Goal: Task Accomplishment & Management: Use online tool/utility

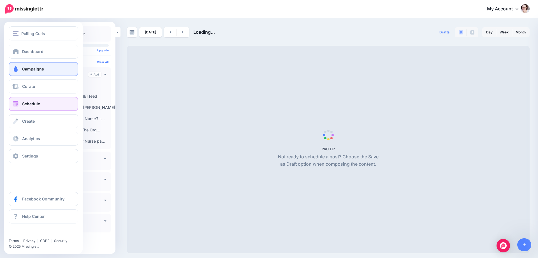
click at [22, 71] on span "Campaigns" at bounding box center [33, 68] width 22 height 5
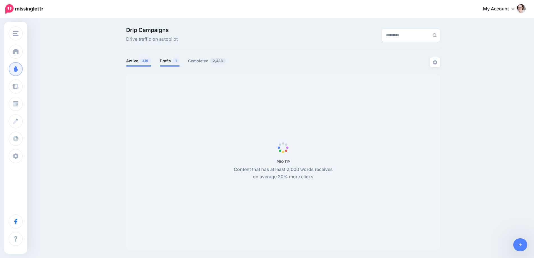
click at [168, 59] on link "Drafts 1" at bounding box center [170, 60] width 20 height 7
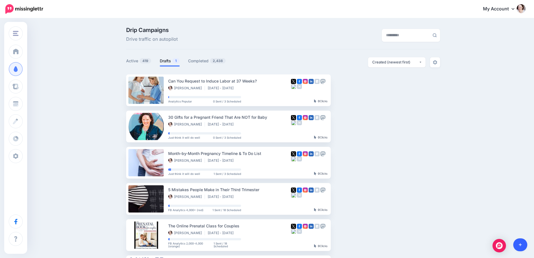
click at [522, 246] on link at bounding box center [520, 244] width 14 height 13
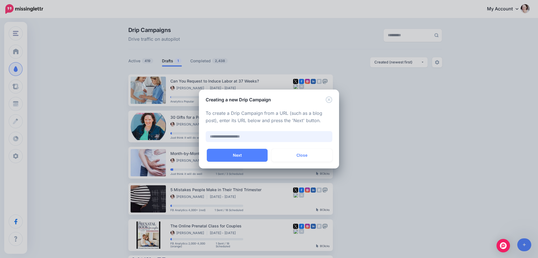
paste input "**********"
type input "**********"
click at [238, 155] on button "Next" at bounding box center [237, 155] width 61 height 13
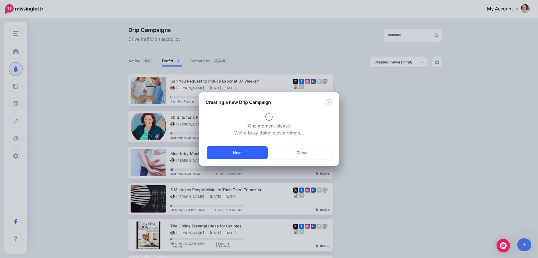
type input "**********"
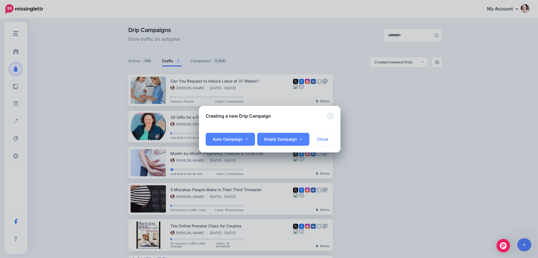
scroll to position [0, 35]
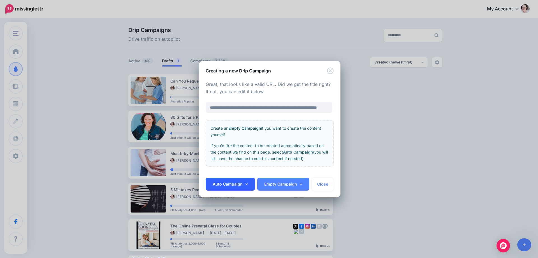
click at [233, 188] on link "Auto Campaign" at bounding box center [230, 183] width 49 height 13
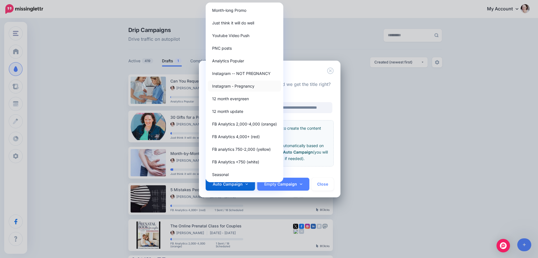
click at [237, 86] on link "Instagram - Pregnancy" at bounding box center [244, 85] width 73 height 11
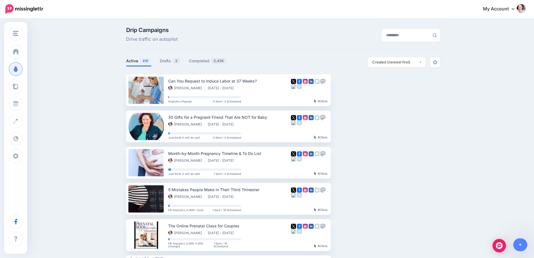
click at [161, 56] on div "Drip Campaigns Drive traffic on autopilot Active 419 2" at bounding box center [283, 242] width 322 height 431
click at [165, 61] on link "Drafts 2" at bounding box center [170, 60] width 21 height 7
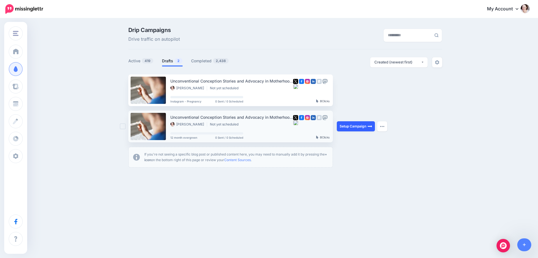
click at [365, 126] on link "Setup Campaign" at bounding box center [356, 126] width 38 height 10
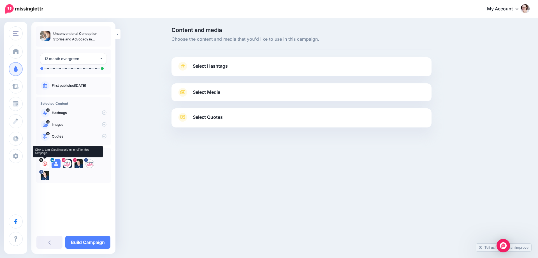
click at [45, 161] on icon at bounding box center [45, 163] width 4 height 4
click at [57, 164] on icon at bounding box center [56, 163] width 4 height 4
click at [68, 162] on icon at bounding box center [67, 163] width 4 height 4
click at [79, 163] on icon at bounding box center [78, 163] width 4 height 4
click at [92, 163] on div at bounding box center [89, 163] width 9 height 9
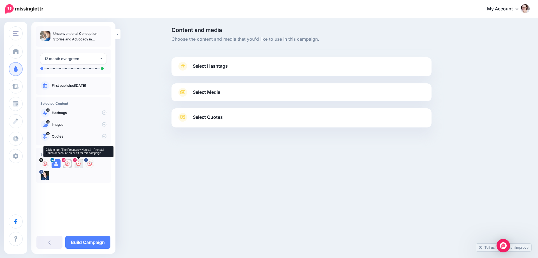
click at [76, 162] on icon at bounding box center [78, 163] width 4 height 4
click at [55, 162] on icon at bounding box center [56, 163] width 4 height 4
click at [237, 70] on link "Select Hashtags" at bounding box center [301, 69] width 249 height 15
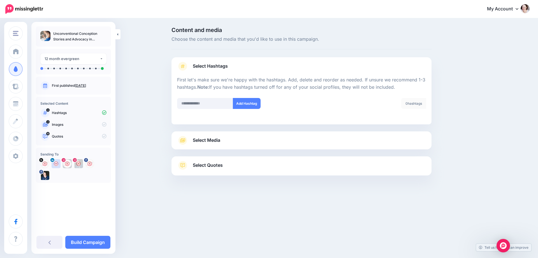
click at [223, 145] on div "Select Media Next, let's make sure we have the best media for this campaign. De…" at bounding box center [302, 140] width 260 height 18
click at [227, 138] on link "Select Media" at bounding box center [301, 140] width 249 height 9
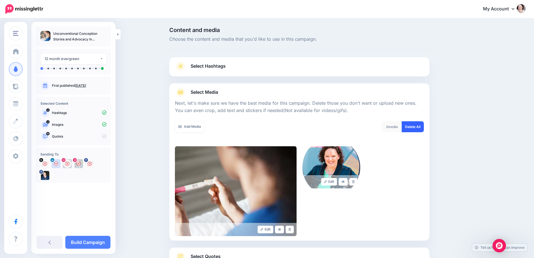
click at [414, 127] on link "Delete All" at bounding box center [413, 126] width 22 height 11
click at [193, 128] on link "Add Media" at bounding box center [189, 126] width 29 height 11
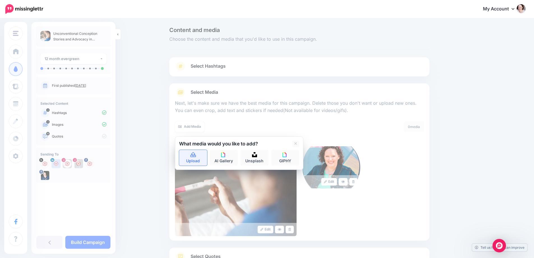
click at [196, 159] on link "Upload" at bounding box center [193, 158] width 28 height 16
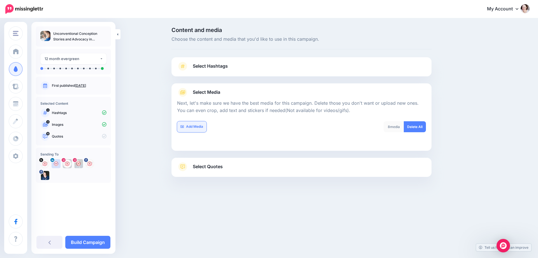
click at [204, 130] on link "Add Media" at bounding box center [191, 126] width 29 height 11
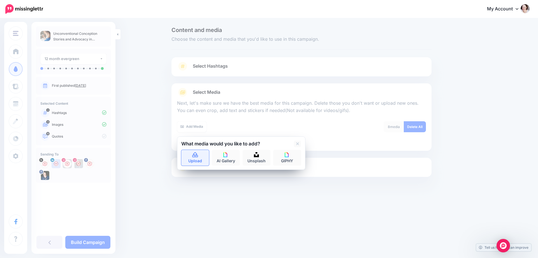
click at [202, 160] on link "Upload" at bounding box center [195, 158] width 28 height 16
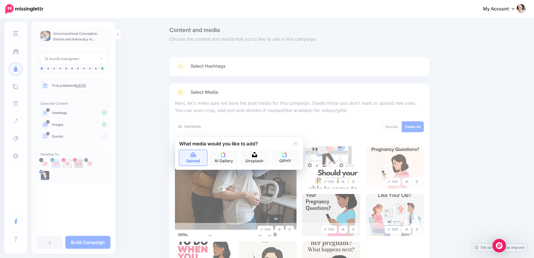
scroll to position [93, 0]
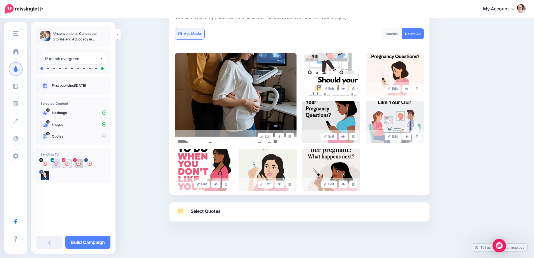
click at [194, 35] on link "Add Media" at bounding box center [189, 33] width 29 height 11
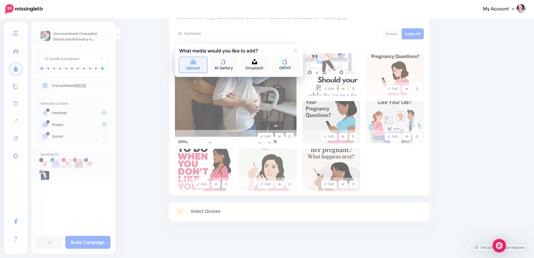
click at [199, 64] on link "Upload" at bounding box center [193, 65] width 28 height 16
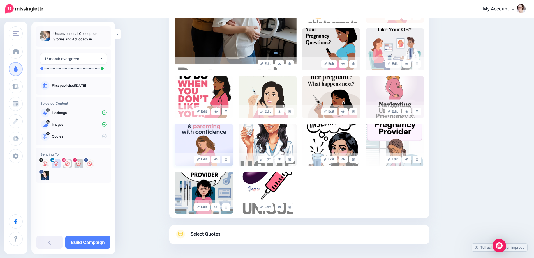
scroll to position [188, 0]
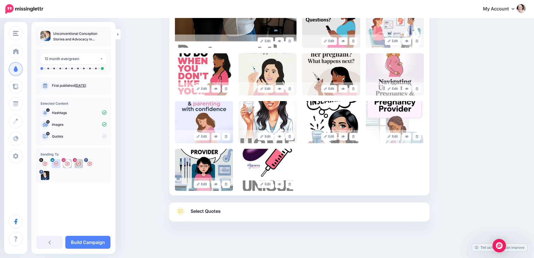
click at [208, 207] on link "Select Quotes" at bounding box center [299, 214] width 249 height 15
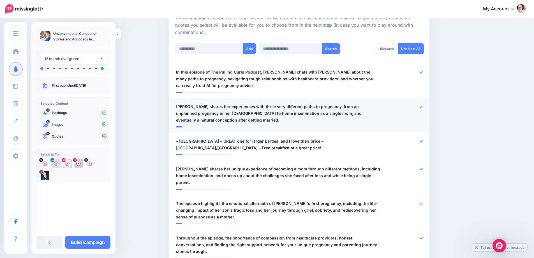
scroll to position [160, 0]
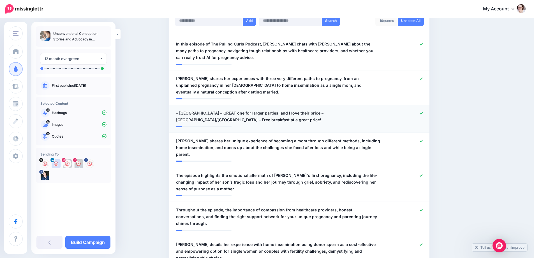
click at [423, 114] on icon at bounding box center [421, 113] width 3 height 3
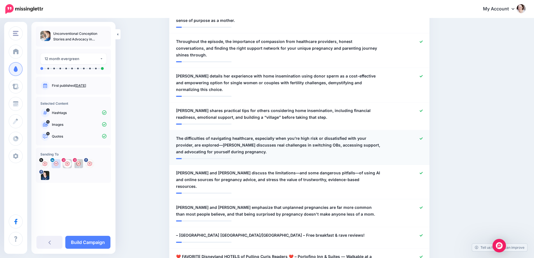
scroll to position [356, 0]
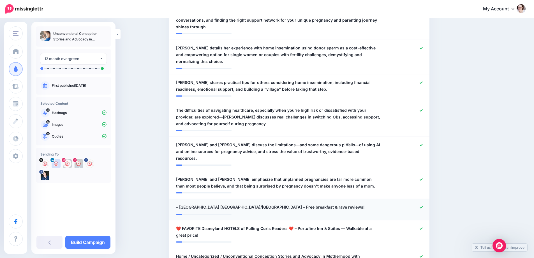
click at [423, 205] on icon at bounding box center [421, 206] width 3 height 3
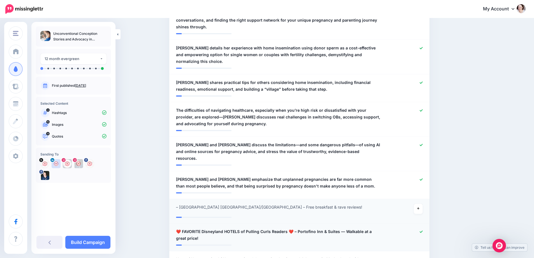
click at [423, 230] on icon at bounding box center [421, 231] width 3 height 3
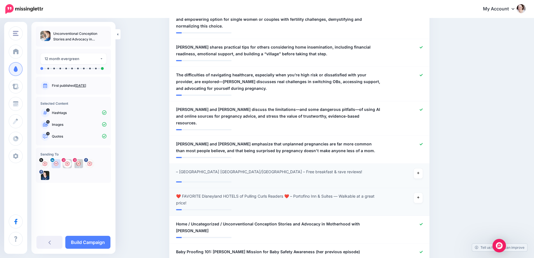
scroll to position [384, 0]
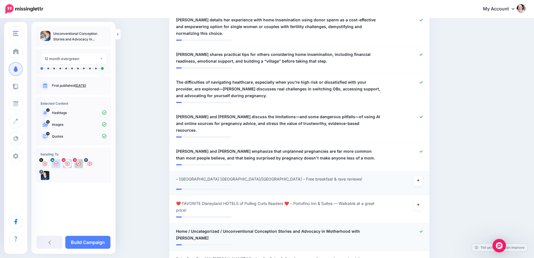
click at [422, 230] on icon at bounding box center [421, 231] width 3 height 3
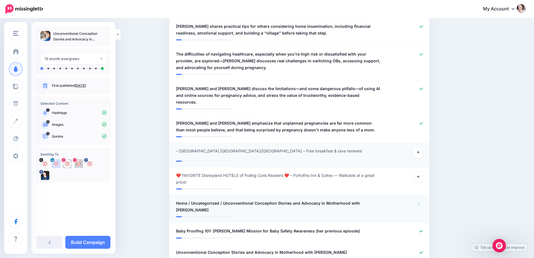
scroll to position [440, 0]
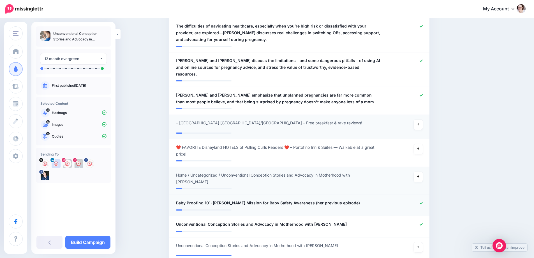
click at [423, 201] on icon at bounding box center [421, 202] width 3 height 3
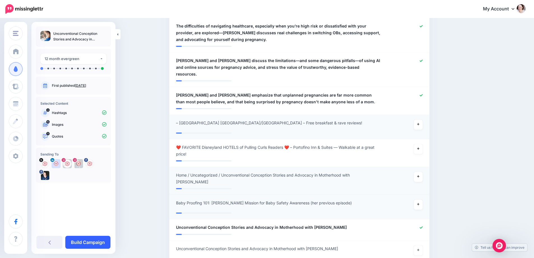
click at [82, 242] on link "Build Campaign" at bounding box center [87, 241] width 45 height 13
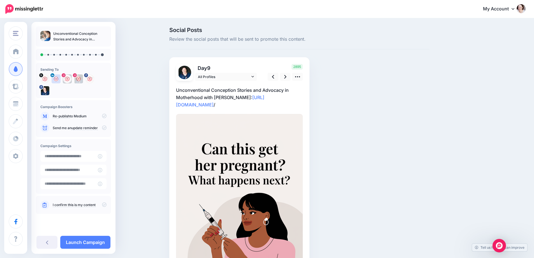
click at [211, 96] on p "Unconventional Conception Stories and Advocacy in Motherhood with [PERSON_NAME]…" at bounding box center [239, 97] width 127 height 22
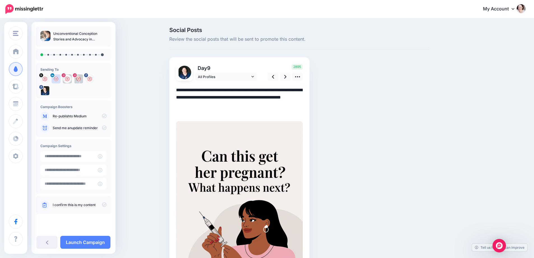
click at [211, 96] on textarea "**********" at bounding box center [239, 100] width 127 height 29
click at [216, 94] on textarea "**********" at bounding box center [239, 100] width 127 height 29
click at [250, 99] on textarea "**********" at bounding box center [239, 100] width 127 height 29
drag, startPoint x: 246, startPoint y: 96, endPoint x: 152, endPoint y: 79, distance: 95.3
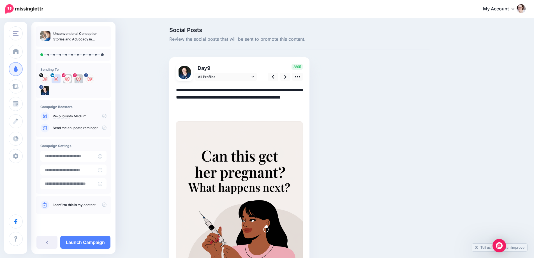
click at [152, 79] on div "Social Posts Review the social posts that will be sent to promote this content.…" at bounding box center [267, 181] width 534 height 324
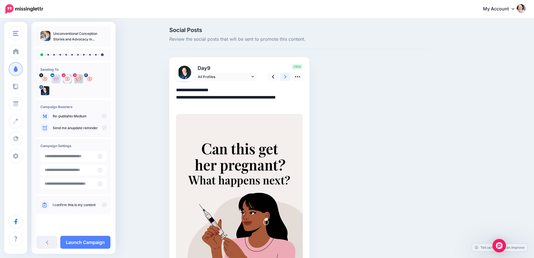
click at [286, 75] on icon at bounding box center [285, 77] width 2 height 6
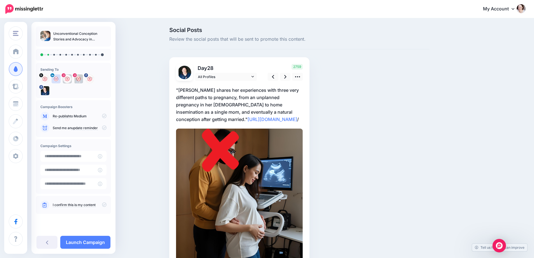
click at [188, 110] on p ""[PERSON_NAME] shares her experiences with three very different paths to pregna…" at bounding box center [239, 104] width 127 height 36
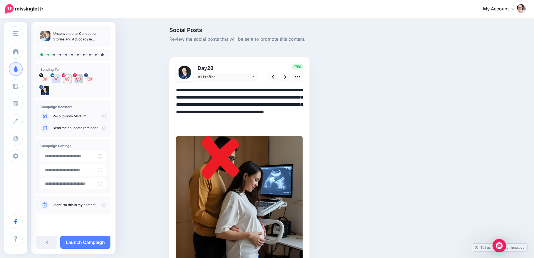
drag, startPoint x: 197, startPoint y: 117, endPoint x: 155, endPoint y: 89, distance: 50.8
click at [155, 89] on div "Social Posts Review the social posts that will be sent to promote this content.…" at bounding box center [267, 188] width 534 height 339
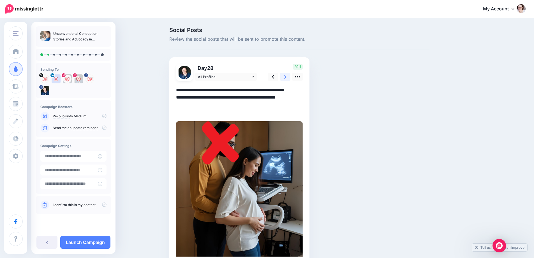
click at [286, 76] on icon at bounding box center [285, 77] width 2 height 6
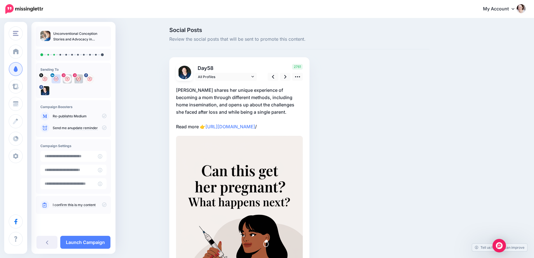
click at [200, 92] on p "Dani shares her unique experience of becoming a mom through different methods, …" at bounding box center [239, 108] width 127 height 44
click at [0, 0] on textarea "**********" at bounding box center [0, 0] width 0 height 0
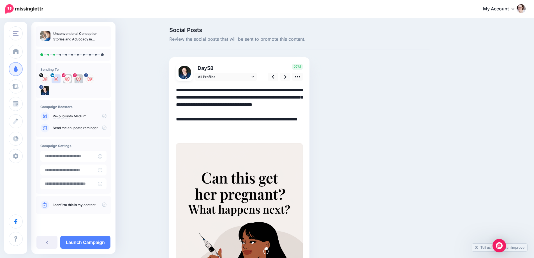
click at [200, 92] on textarea "**********" at bounding box center [239, 111] width 127 height 51
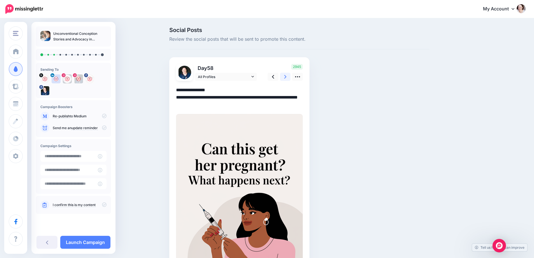
click at [286, 77] on icon at bounding box center [285, 77] width 2 height 6
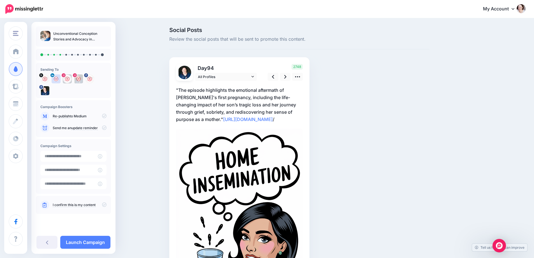
click at [194, 108] on p ""The episode highlights the emotional aftermath of Dani's first pregnancy, incl…" at bounding box center [239, 104] width 127 height 36
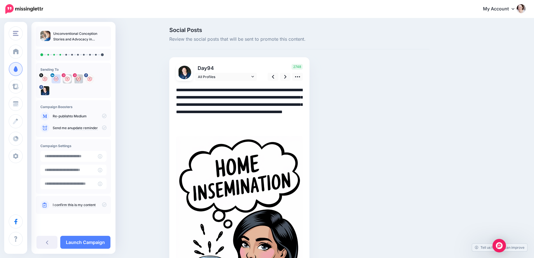
drag, startPoint x: 298, startPoint y: 110, endPoint x: 155, endPoint y: 86, distance: 145.3
click at [155, 86] on div "Social Posts Review the social posts that will be sent to promote this content.…" at bounding box center [267, 194] width 534 height 351
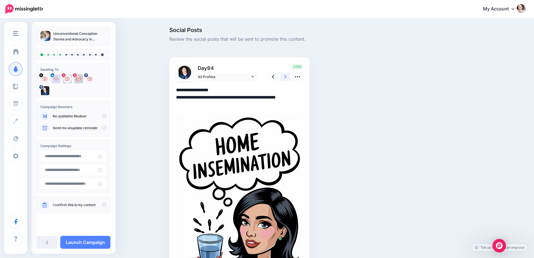
click at [283, 78] on link at bounding box center [285, 77] width 11 height 8
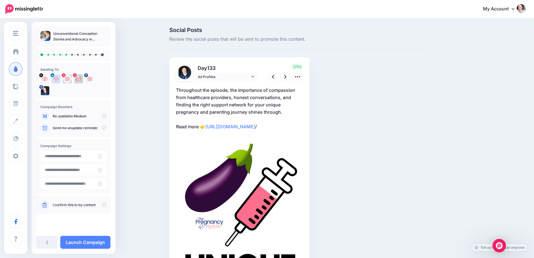
click at [286, 109] on p "Throughout the episode, the importance of compassion from healthcare providers,…" at bounding box center [239, 108] width 127 height 44
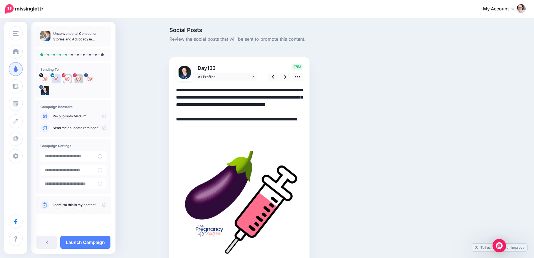
click at [286, 109] on textarea "**********" at bounding box center [239, 111] width 127 height 51
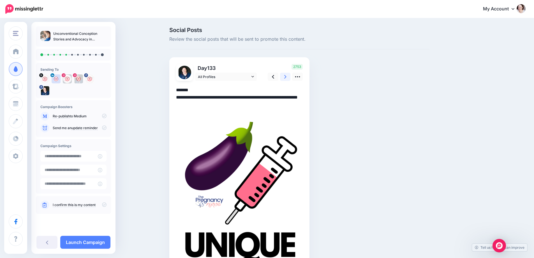
click at [290, 80] on link at bounding box center [285, 77] width 11 height 8
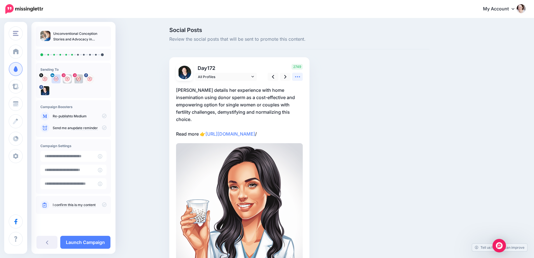
click at [300, 75] on icon at bounding box center [298, 77] width 6 height 6
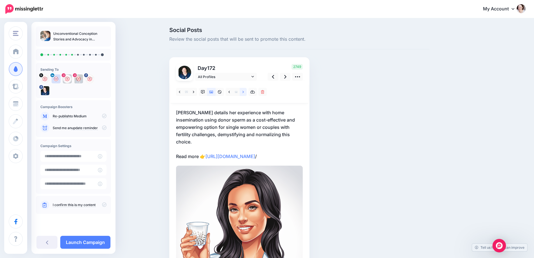
click at [244, 92] on link at bounding box center [243, 92] width 7 height 8
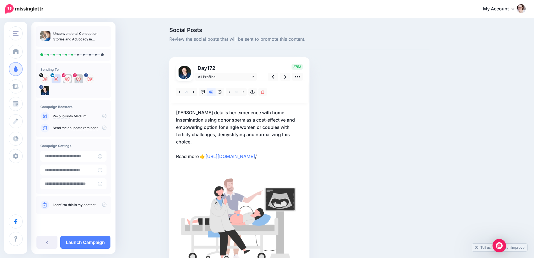
click at [258, 127] on p "Dani details her experience with home insemination using donor sperm as a cost-…" at bounding box center [239, 134] width 127 height 51
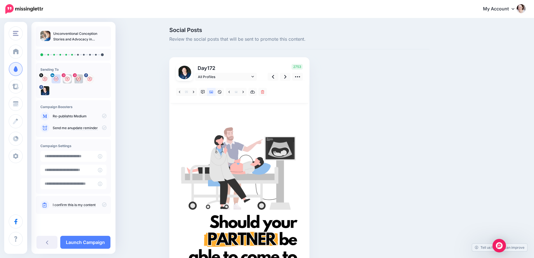
click at [176, 109] on textarea "**********" at bounding box center [176, 109] width 0 height 0
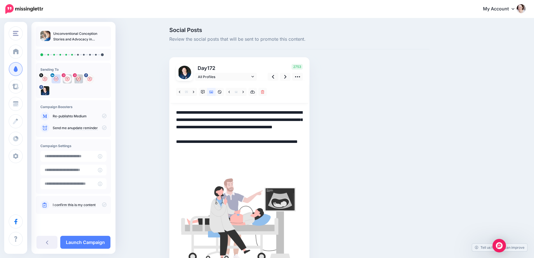
click at [273, 134] on textarea "**********" at bounding box center [239, 134] width 127 height 51
drag, startPoint x: 196, startPoint y: 124, endPoint x: 45, endPoint y: 89, distance: 155.5
click at [45, 89] on div "Pulling Curls Pulling Curls Add Workspace Dashboard Campaigns Curate Schedule C…" at bounding box center [267, 203] width 534 height 369
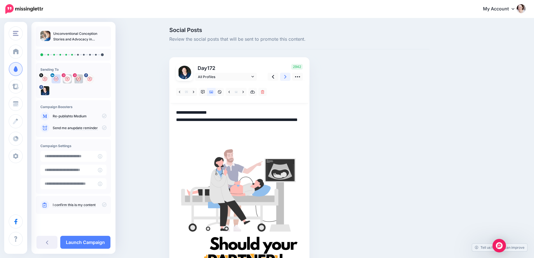
click at [286, 78] on link at bounding box center [285, 77] width 11 height 8
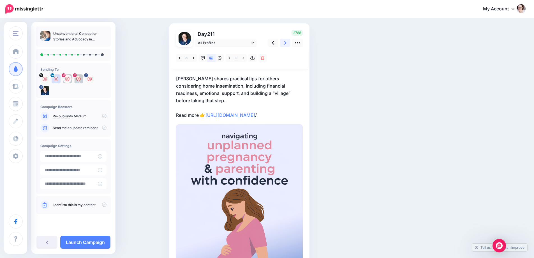
scroll to position [28, 0]
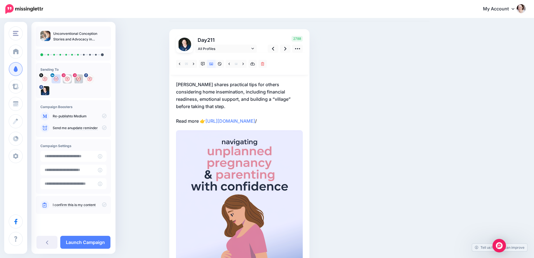
click at [234, 95] on p "Dani shares practical tips for others considering home insemination, including …" at bounding box center [239, 103] width 127 height 44
click at [0, 0] on textarea "**********" at bounding box center [0, 0] width 0 height 0
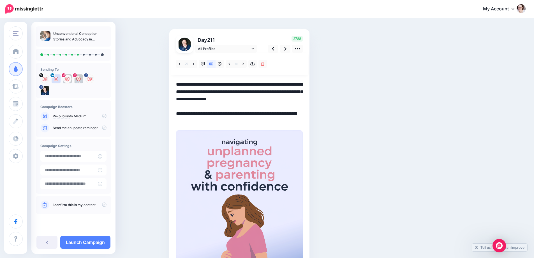
click at [234, 95] on textarea "**********" at bounding box center [239, 103] width 127 height 44
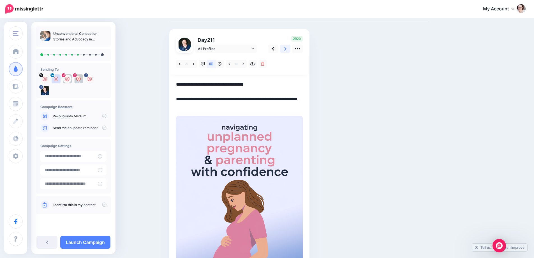
click at [286, 48] on icon at bounding box center [285, 49] width 2 height 6
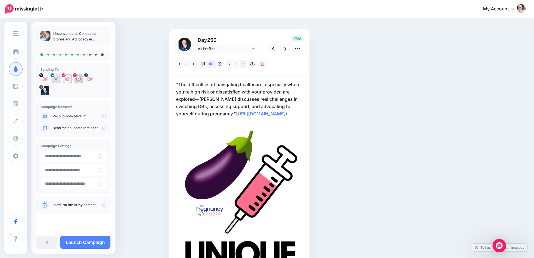
click at [244, 63] on icon at bounding box center [242, 64] width 1 height 4
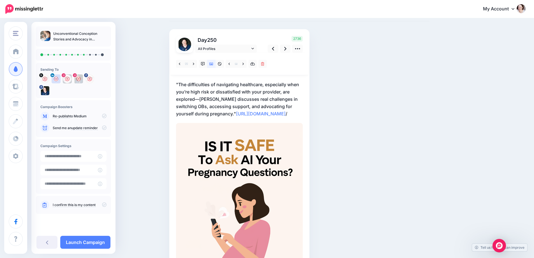
click at [191, 94] on p ""The difficulties of navigating healthcare, especially when you’re high risk or…" at bounding box center [239, 99] width 127 height 36
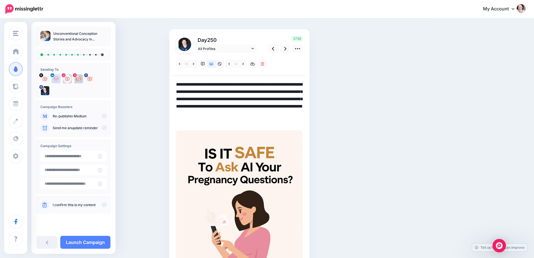
drag, startPoint x: 219, startPoint y: 112, endPoint x: 121, endPoint y: 56, distance: 112.7
click at [121, 56] on div "Social Posts Review the social posts that will be sent to promote this content.…" at bounding box center [267, 165] width 534 height 348
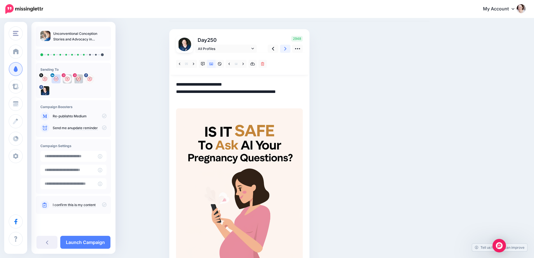
click at [286, 50] on icon at bounding box center [285, 49] width 2 height 6
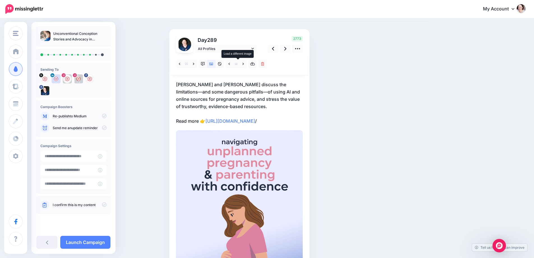
click at [240, 64] on span at bounding box center [236, 64] width 7 height 8
click at [244, 64] on icon at bounding box center [242, 64] width 1 height 4
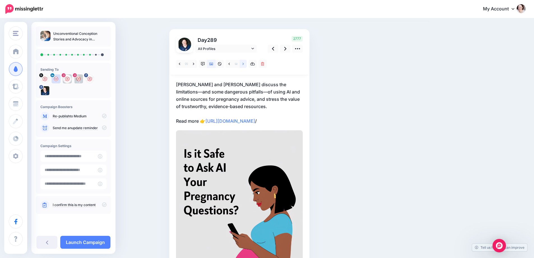
click at [244, 64] on icon at bounding box center [242, 64] width 1 height 4
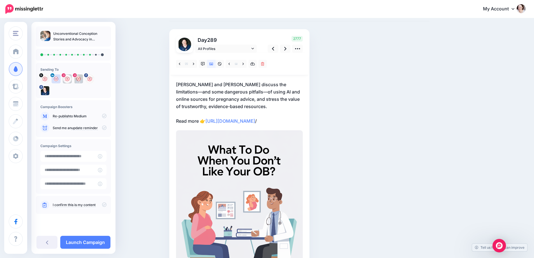
click at [198, 96] on p "Dani and Hilary discuss the limitations—and some dangerous pitfalls—of using AI…" at bounding box center [239, 103] width 127 height 44
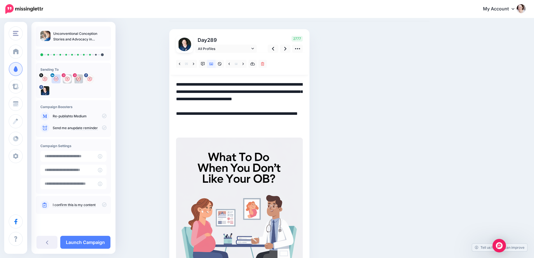
drag, startPoint x: 236, startPoint y: 103, endPoint x: 55, endPoint y: 42, distance: 190.8
click at [55, 42] on div "Pulling Curls Pulling Curls Add Workspace Dashboard Campaigns Curate Schedule C…" at bounding box center [267, 165] width 534 height 348
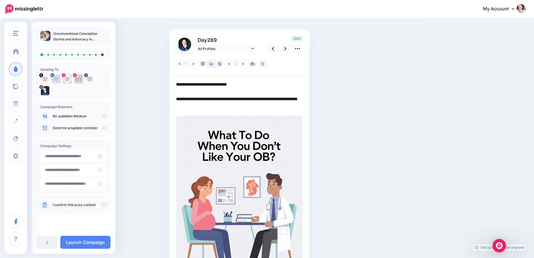
drag, startPoint x: 197, startPoint y: 83, endPoint x: 207, endPoint y: 85, distance: 10.0
click at [207, 85] on textarea "**********" at bounding box center [239, 95] width 127 height 29
click at [289, 47] on link at bounding box center [285, 49] width 11 height 8
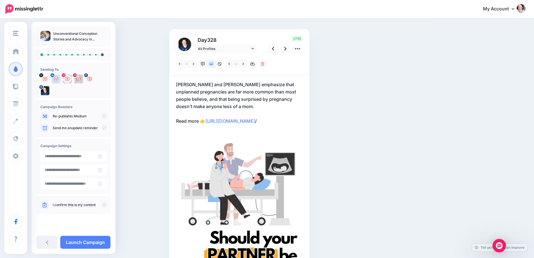
click at [201, 99] on p "Hilary and Dani emphasize that unplanned pregnancies are far more common than m…" at bounding box center [239, 103] width 127 height 44
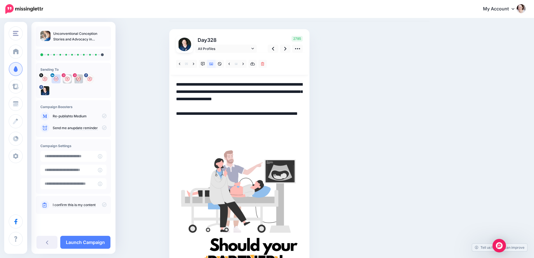
click at [201, 99] on textarea "**********" at bounding box center [239, 106] width 127 height 51
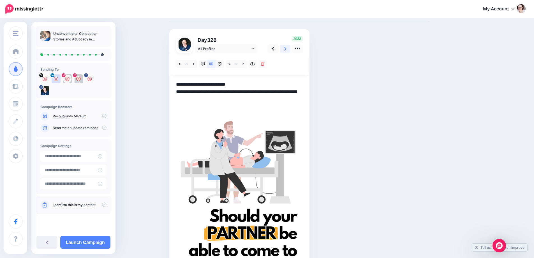
click at [286, 49] on icon at bounding box center [285, 49] width 2 height 6
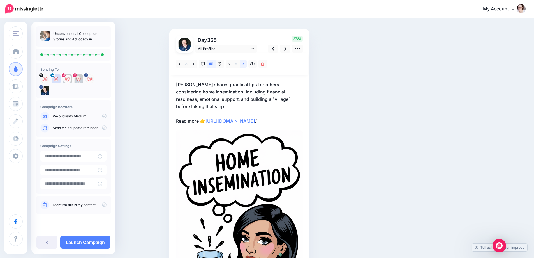
click at [247, 63] on link at bounding box center [243, 64] width 7 height 8
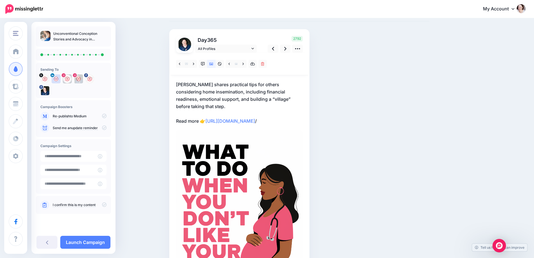
click at [205, 94] on p "Dani shares practical tips for others considering home insemination, including …" at bounding box center [239, 103] width 127 height 44
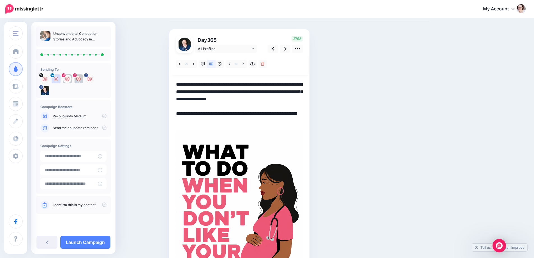
click at [205, 94] on textarea "**********" at bounding box center [239, 103] width 127 height 44
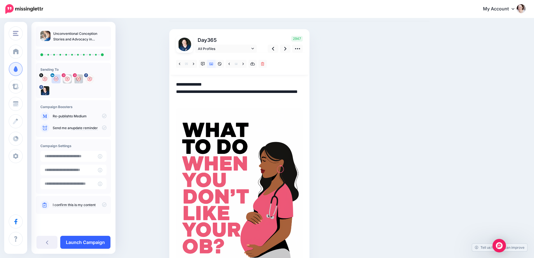
type textarea "**********"
click at [85, 243] on link "Launch Campaign" at bounding box center [85, 241] width 50 height 13
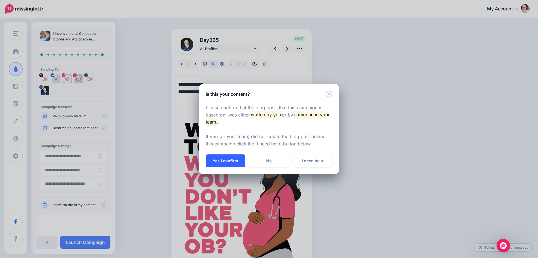
click at [227, 162] on button "Yes I confirm" at bounding box center [226, 160] width 40 height 13
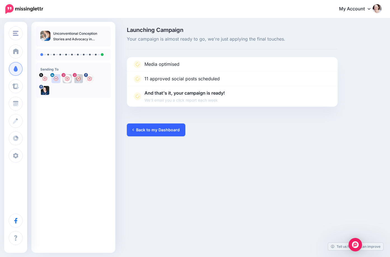
click at [164, 130] on link "Back to my Dashboard" at bounding box center [156, 130] width 59 height 13
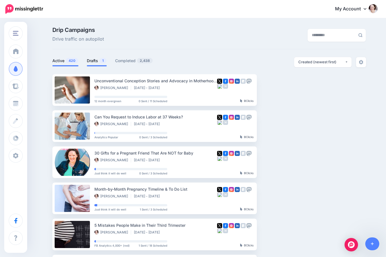
click at [92, 62] on link "Drafts 1" at bounding box center [97, 60] width 20 height 7
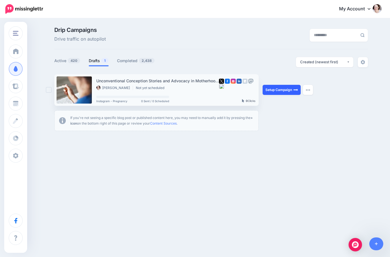
click at [275, 86] on link "Setup Campaign" at bounding box center [282, 90] width 38 height 10
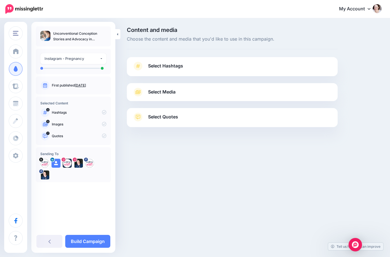
click at [157, 163] on div "Content and media Choose the content and media that you'd like to use in this c…" at bounding box center [195, 91] width 390 height 145
click at [45, 163] on icon at bounding box center [45, 163] width 4 height 4
click at [56, 163] on icon at bounding box center [56, 163] width 4 height 4
click at [65, 163] on icon at bounding box center [67, 163] width 4 height 4
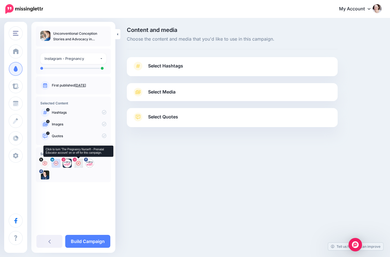
click at [78, 164] on icon at bounding box center [78, 163] width 4 height 4
click at [92, 163] on div at bounding box center [89, 163] width 9 height 9
click at [67, 163] on icon at bounding box center [67, 163] width 4 height 4
click at [79, 163] on img at bounding box center [78, 163] width 9 height 9
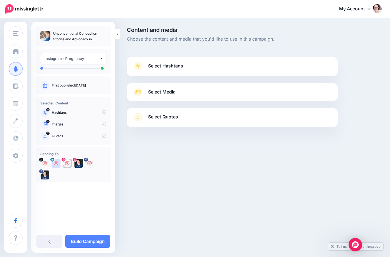
click at [170, 68] on span "Select Hashtags" at bounding box center [165, 66] width 35 height 8
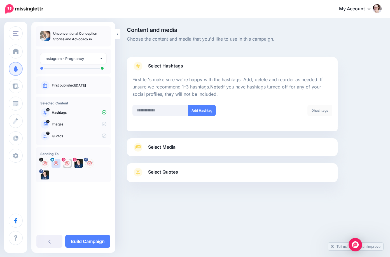
click at [166, 149] on span "Select Media" at bounding box center [161, 147] width 27 height 8
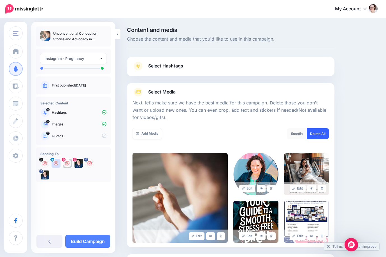
click at [317, 132] on link "Delete All" at bounding box center [318, 133] width 22 height 11
click at [155, 138] on link "Add Media" at bounding box center [147, 133] width 29 height 11
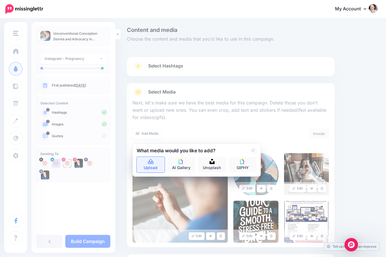
click at [149, 166] on link "Upload" at bounding box center [151, 165] width 28 height 16
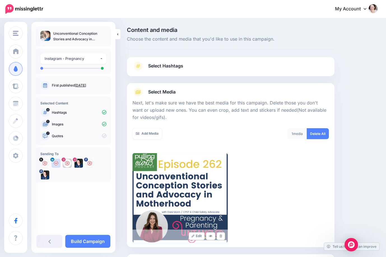
scroll to position [53, 0]
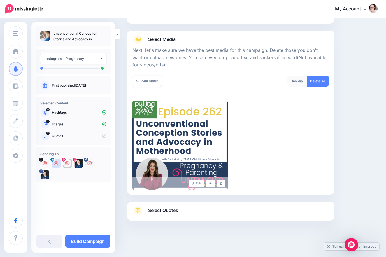
drag, startPoint x: 174, startPoint y: 210, endPoint x: 193, endPoint y: 208, distance: 19.7
click at [174, 210] on span "Select Quotes" at bounding box center [163, 211] width 30 height 8
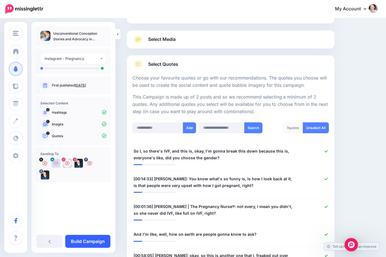
click at [90, 243] on link "Build Campaign" at bounding box center [87, 241] width 45 height 13
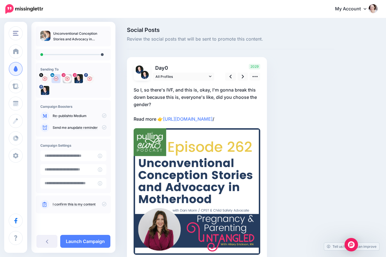
click at [163, 100] on p "So I, so there's IVF, and this is, okay, I'm gonna break this down because this…" at bounding box center [197, 104] width 127 height 36
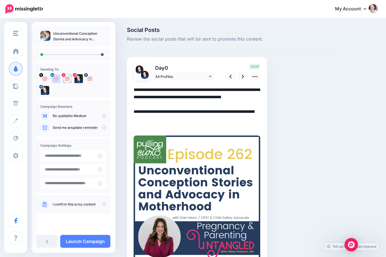
click at [163, 100] on textarea "**********" at bounding box center [197, 108] width 127 height 44
paste textarea "**********"
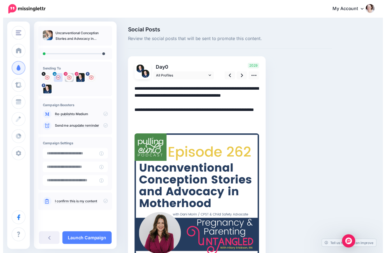
scroll to position [25, 0]
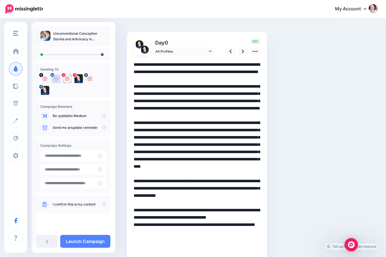
click at [169, 94] on textarea at bounding box center [197, 166] width 127 height 211
click at [172, 94] on textarea at bounding box center [197, 166] width 127 height 211
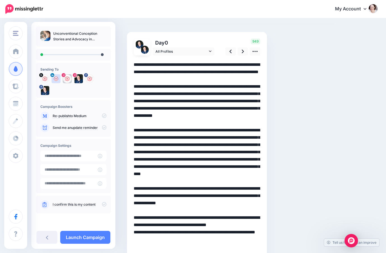
drag, startPoint x: 176, startPoint y: 92, endPoint x: 199, endPoint y: 92, distance: 23.5
click at [199, 92] on textarea at bounding box center [197, 166] width 127 height 211
paste textarea "*"
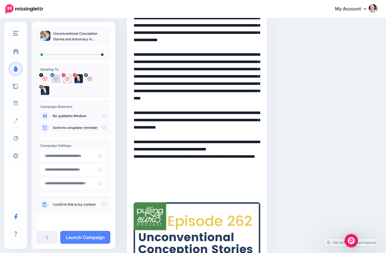
scroll to position [109, 0]
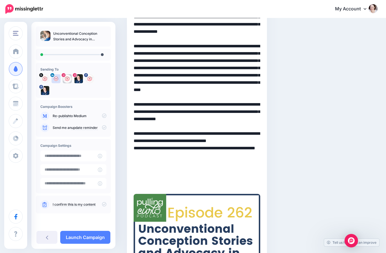
click at [183, 172] on textarea at bounding box center [197, 82] width 127 height 211
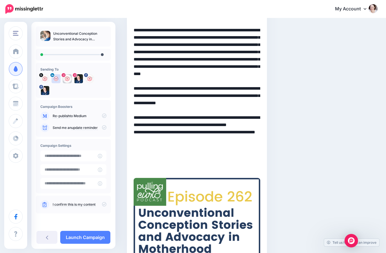
scroll to position [13, 0]
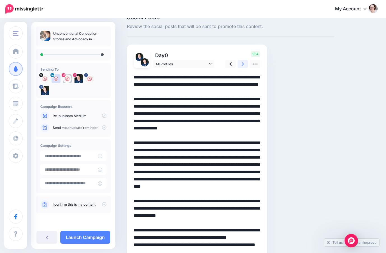
click at [244, 62] on icon at bounding box center [243, 64] width 2 height 6
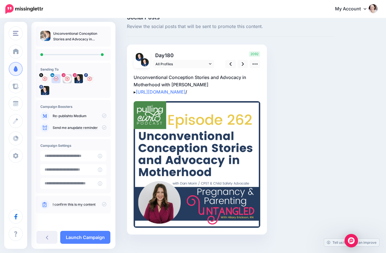
drag, startPoint x: 204, startPoint y: 80, endPoint x: 195, endPoint y: 83, distance: 9.4
click at [194, 82] on p "Unconventional Conception Stories and Advocacy in Motherhood with Dani Morin ▸ …" at bounding box center [197, 85] width 127 height 22
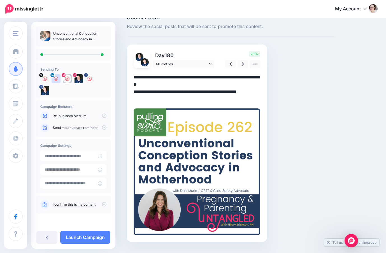
click at [199, 82] on textarea "**********" at bounding box center [197, 88] width 127 height 29
drag, startPoint x: 175, startPoint y: 81, endPoint x: 75, endPoint y: 59, distance: 102.9
click at [75, 59] on div "Pulling Curls Pulling Curls Add Workspace Dashboard Campaigns Curate Schedule C…" at bounding box center [193, 136] width 386 height 261
paste textarea "**********"
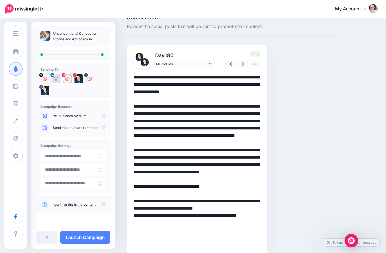
click at [235, 106] on textarea "**********" at bounding box center [197, 165] width 127 height 182
paste textarea "**********"
click at [150, 121] on textarea "**********" at bounding box center [197, 168] width 127 height 189
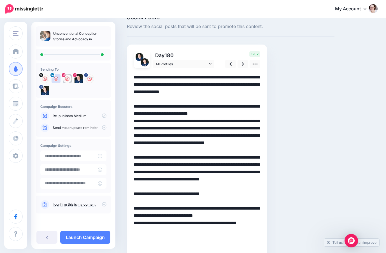
click at [168, 135] on textarea "**********" at bounding box center [197, 168] width 127 height 189
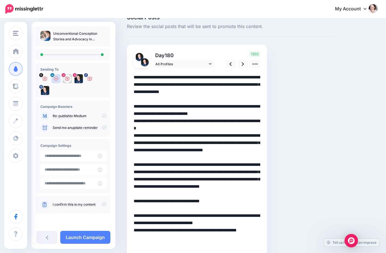
click at [244, 151] on textarea at bounding box center [197, 172] width 127 height 197
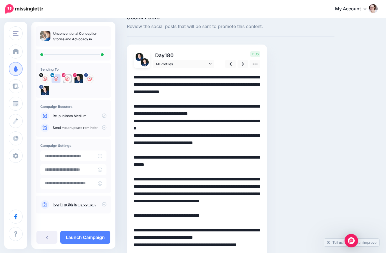
click at [136, 143] on textarea at bounding box center [197, 176] width 127 height 204
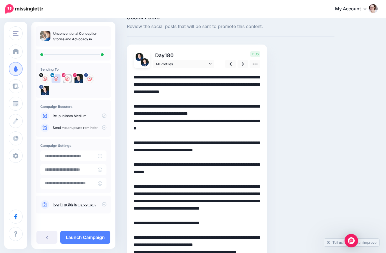
click at [136, 126] on textarea at bounding box center [197, 179] width 127 height 211
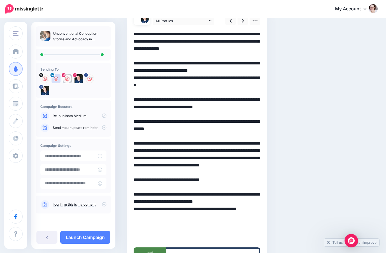
scroll to position [69, 0]
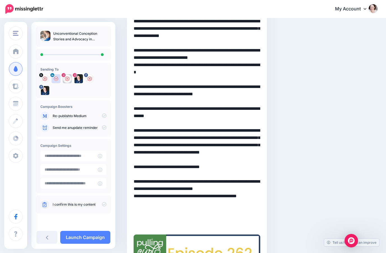
click at [196, 210] on textarea at bounding box center [197, 123] width 127 height 211
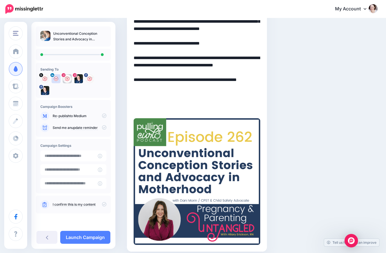
scroll to position [209, 0]
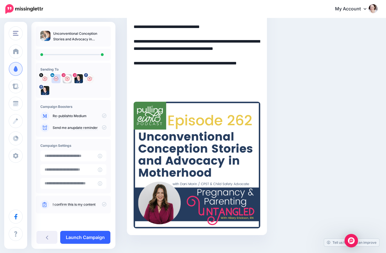
type textarea "**********"
click at [85, 239] on link "Launch Campaign" at bounding box center [85, 237] width 50 height 13
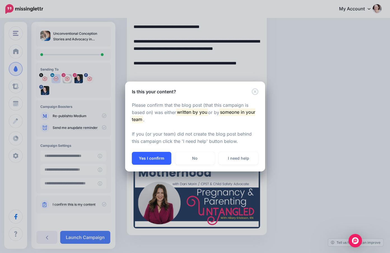
click at [147, 157] on button "Yes I confirm" at bounding box center [152, 158] width 40 height 13
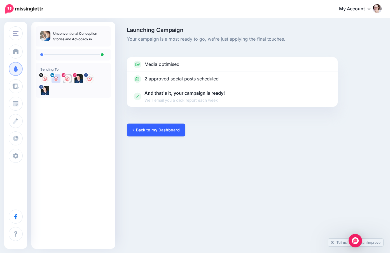
click at [156, 126] on link "Back to my Dashboard" at bounding box center [156, 130] width 59 height 13
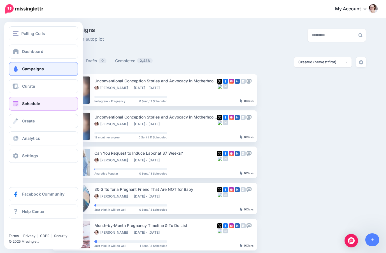
click at [33, 106] on link "Schedule" at bounding box center [44, 104] width 70 height 14
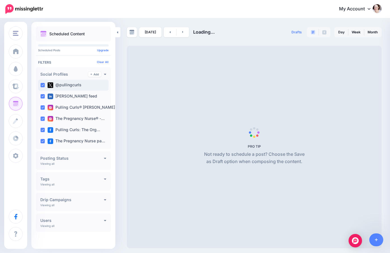
click at [43, 83] on ins at bounding box center [42, 85] width 4 height 4
click at [44, 95] on ins at bounding box center [42, 96] width 4 height 4
click at [43, 109] on ins at bounding box center [42, 107] width 4 height 4
click at [40, 131] on ins at bounding box center [42, 130] width 4 height 4
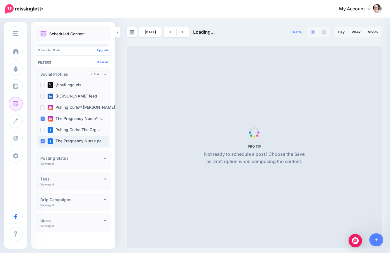
click at [42, 141] on ins at bounding box center [42, 141] width 4 height 4
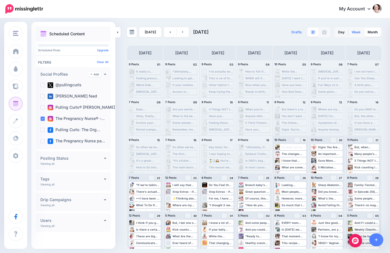
click at [356, 32] on link "Week" at bounding box center [357, 32] width 16 height 9
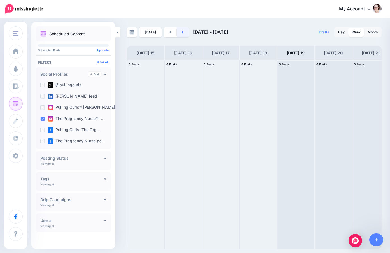
click at [182, 31] on icon at bounding box center [182, 31] width 1 height 3
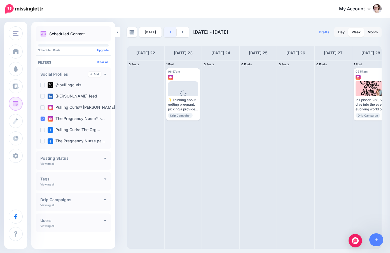
click at [170, 33] on icon at bounding box center [170, 31] width 1 height 3
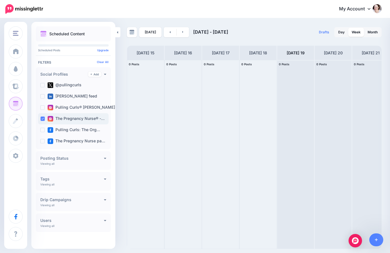
click at [39, 117] on div "The Pregnancy Nurse® -…" at bounding box center [73, 118] width 71 height 11
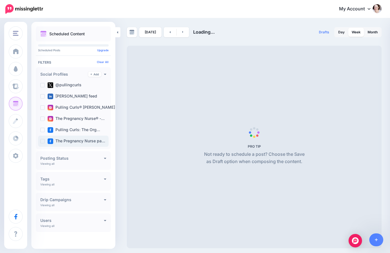
click at [40, 142] on div "The Pregnancy Nurse pa…" at bounding box center [73, 141] width 71 height 11
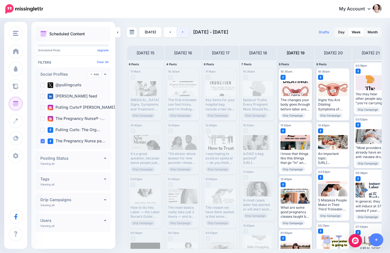
click at [180, 32] on link at bounding box center [183, 32] width 13 height 10
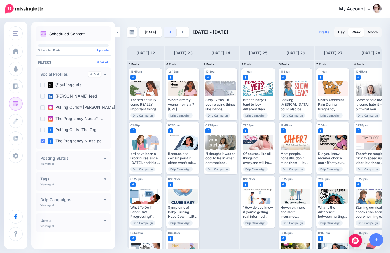
click at [167, 29] on link at bounding box center [170, 32] width 13 height 10
